Goal: Navigation & Orientation: Find specific page/section

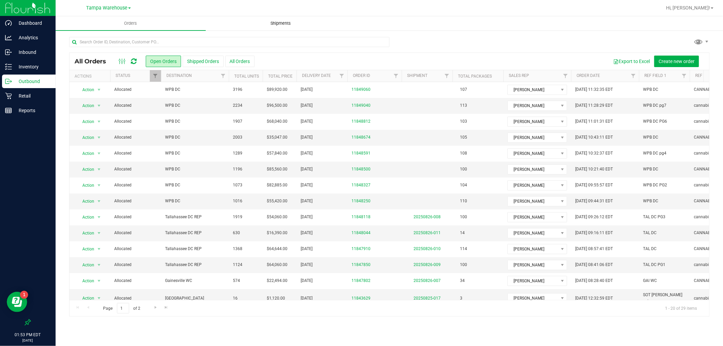
click at [279, 24] on span "Shipments" at bounding box center [281, 23] width 39 height 6
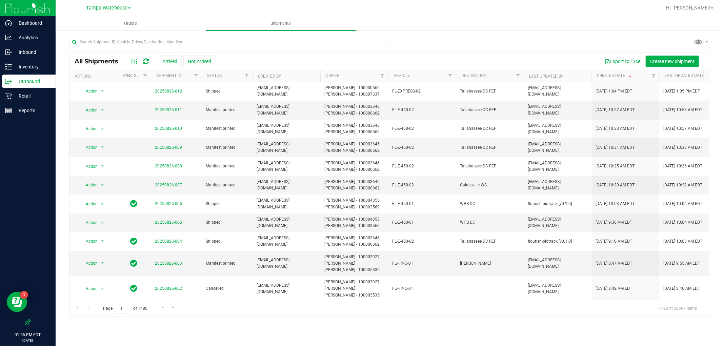
click at [119, 13] on div "Tampa Warehouse Crestview WC [GEOGRAPHIC_DATA][PERSON_NAME] WC [GEOGRAPHIC_DATA…" at bounding box center [110, 7] width 102 height 13
click at [119, 12] on div "Tampa Warehouse Crestview WC [GEOGRAPHIC_DATA][PERSON_NAME] WC [GEOGRAPHIC_DATA…" at bounding box center [108, 8] width 45 height 8
click at [120, 9] on span "Tampa Warehouse" at bounding box center [106, 8] width 41 height 6
click at [114, 41] on link "Gainesville WC" at bounding box center [108, 41] width 99 height 9
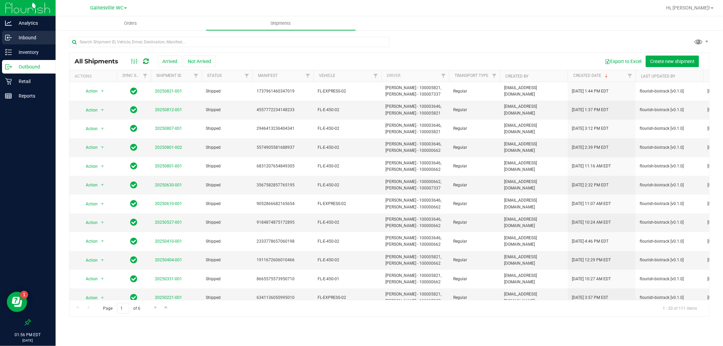
click at [40, 38] on p "Inbound" at bounding box center [32, 38] width 41 height 8
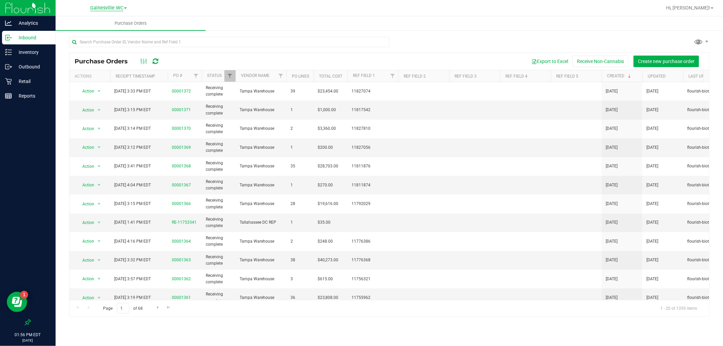
click at [105, 6] on span "Gainesville WC" at bounding box center [106, 8] width 33 height 6
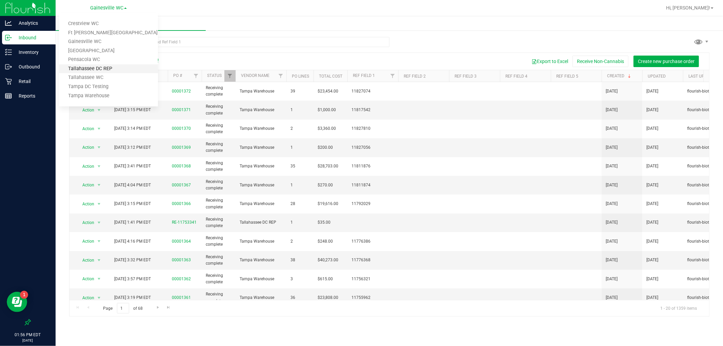
click at [114, 70] on link "Tallahassee DC REP" at bounding box center [108, 68] width 99 height 9
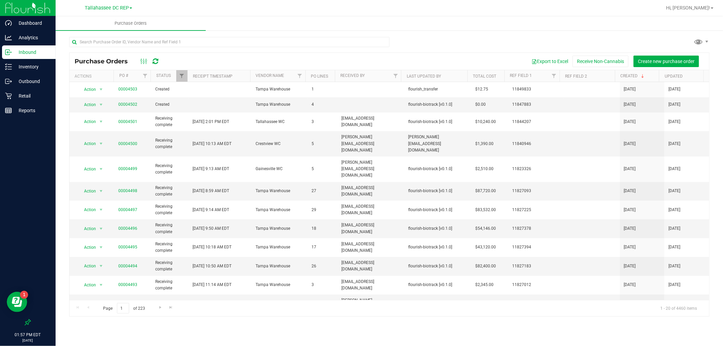
click at [100, 4] on link "Tallahassee DC REP" at bounding box center [108, 7] width 47 height 6
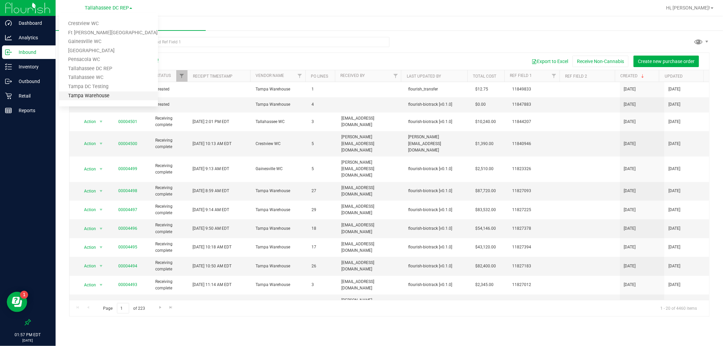
click at [110, 96] on link "Tampa Warehouse" at bounding box center [108, 95] width 99 height 9
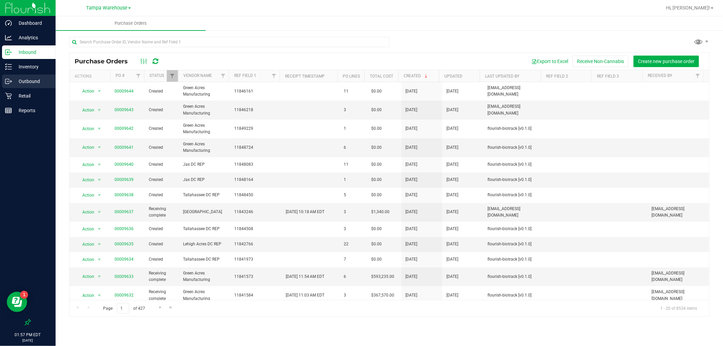
click at [46, 79] on p "Outbound" at bounding box center [32, 81] width 41 height 8
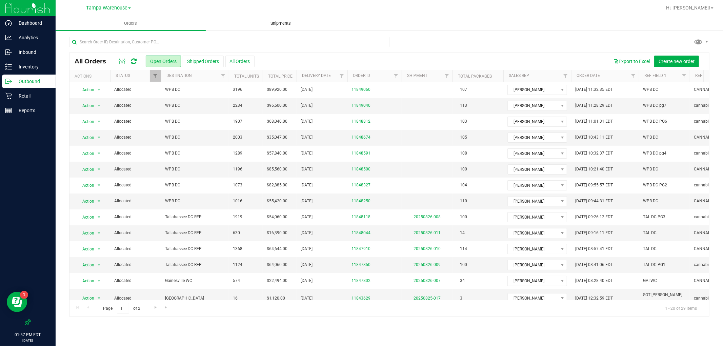
click at [265, 24] on span "Shipments" at bounding box center [281, 23] width 39 height 6
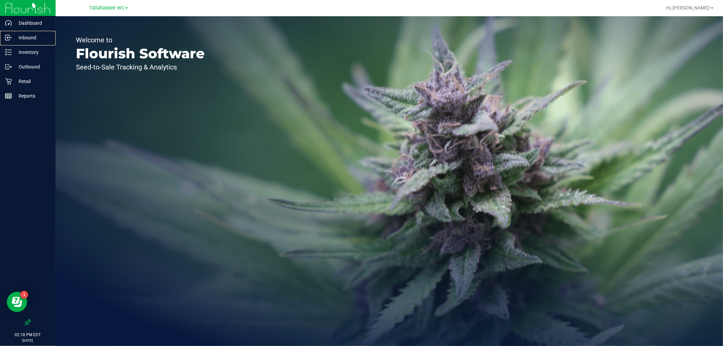
click at [30, 42] on div "Inbound" at bounding box center [29, 38] width 54 height 14
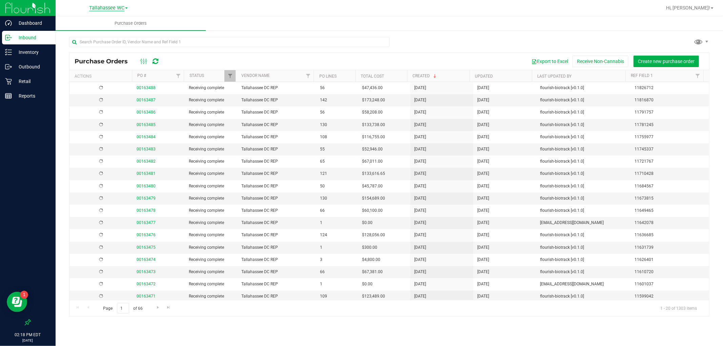
click at [104, 6] on span "Tallahassee WC" at bounding box center [106, 8] width 35 height 6
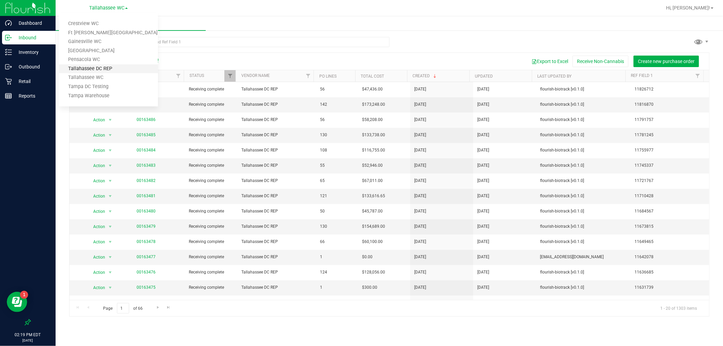
click at [98, 67] on link "Tallahassee DC REP" at bounding box center [108, 68] width 99 height 9
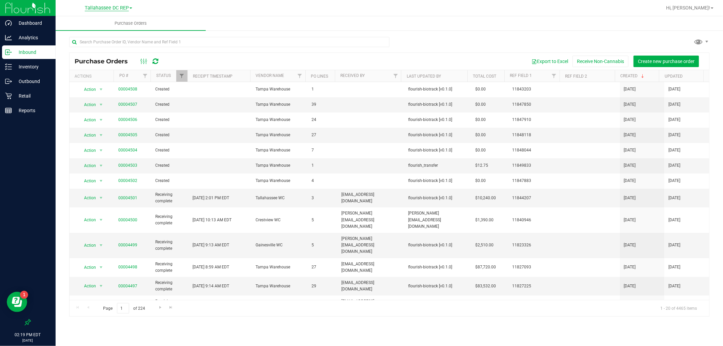
click at [108, 5] on span "Tallahassee DC REP" at bounding box center [107, 8] width 44 height 6
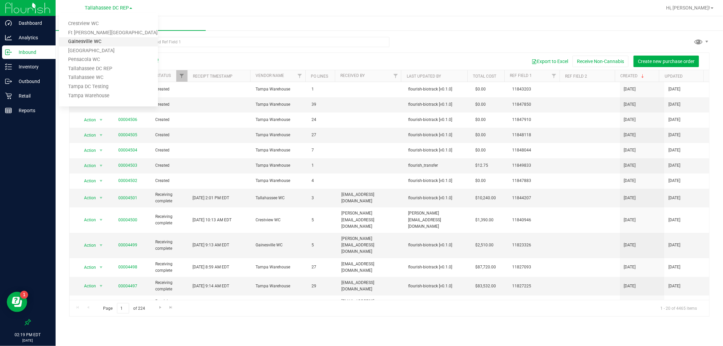
click at [96, 38] on link "Gainesville WC" at bounding box center [108, 41] width 99 height 9
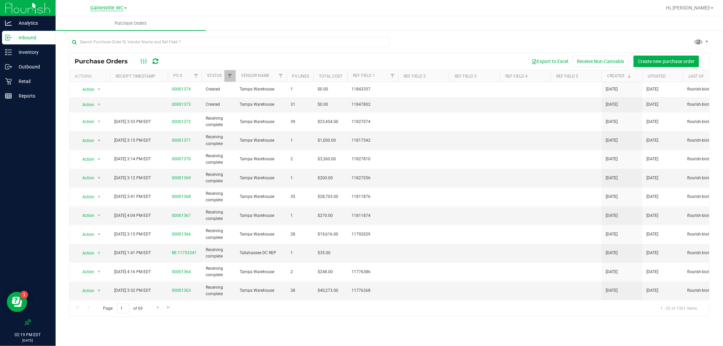
click at [99, 6] on span "Gainesville WC" at bounding box center [106, 8] width 33 height 6
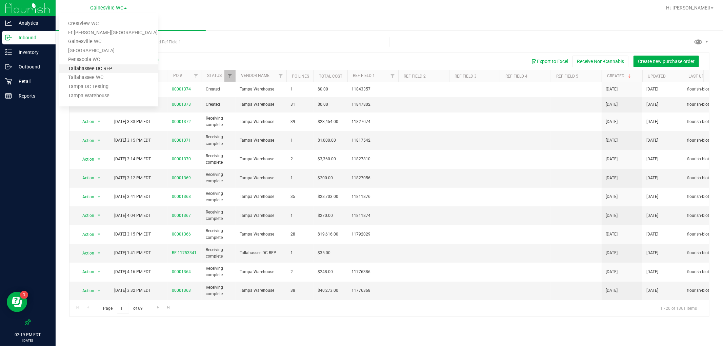
click at [101, 65] on link "Tallahassee DC REP" at bounding box center [108, 68] width 99 height 9
